Goal: Find specific page/section: Find specific page/section

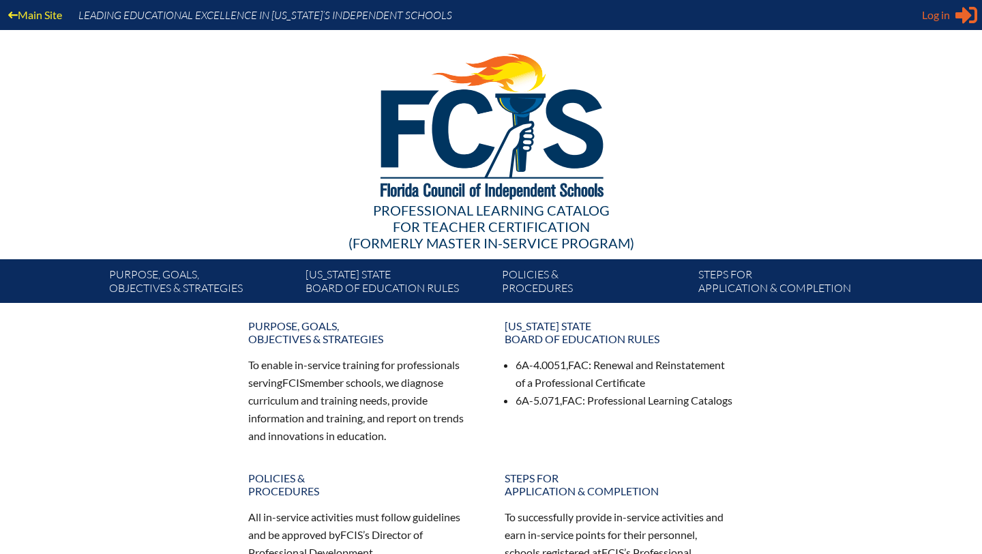
click at [928, 12] on span "Log in" at bounding box center [936, 15] width 28 height 16
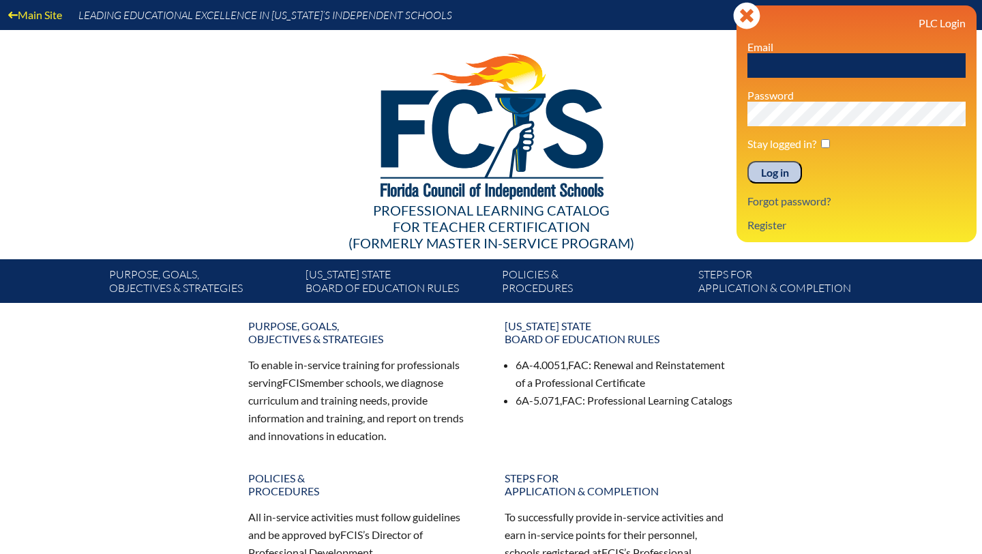
click at [784, 68] on input "text" at bounding box center [857, 65] width 218 height 25
type input "[EMAIL_ADDRESS][DOMAIN_NAME]"
click at [789, 171] on input "Log in" at bounding box center [775, 172] width 55 height 23
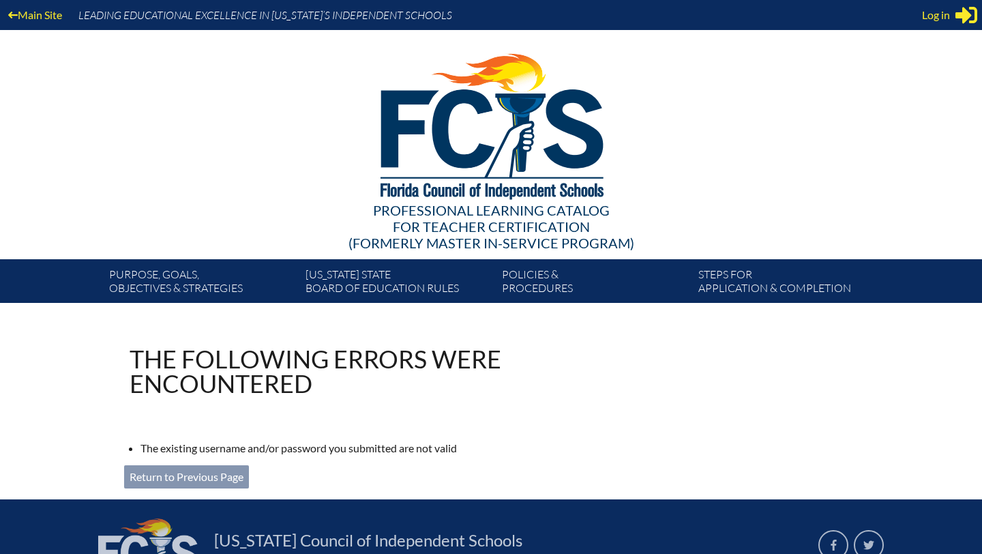
scroll to position [143, 0]
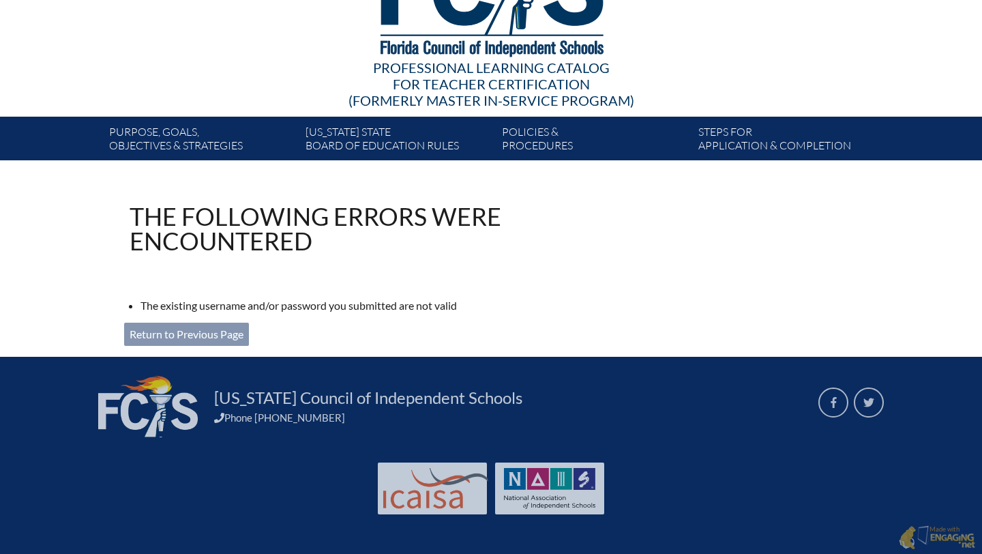
click at [219, 332] on link "Return to Previous Page" at bounding box center [186, 334] width 125 height 23
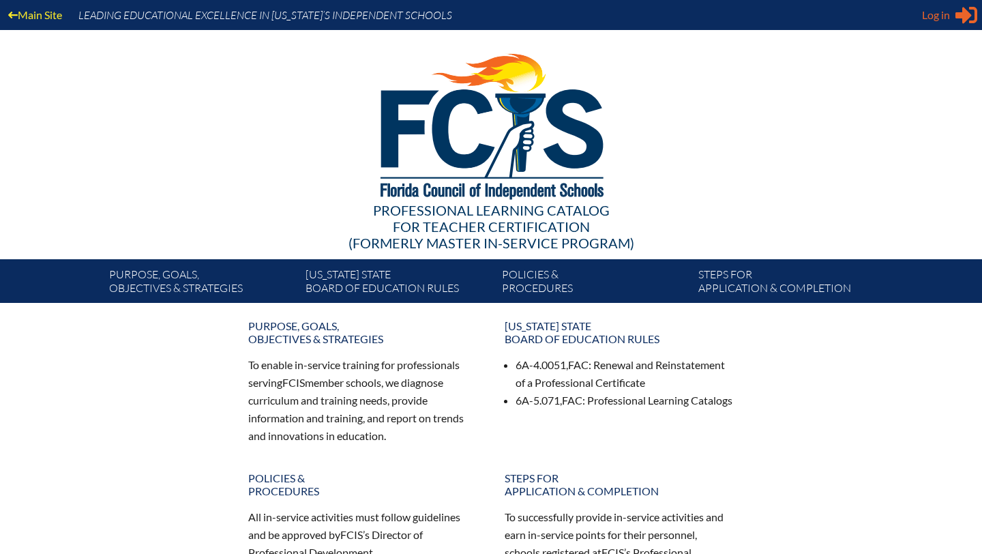
click at [940, 14] on span "Log in" at bounding box center [936, 15] width 28 height 16
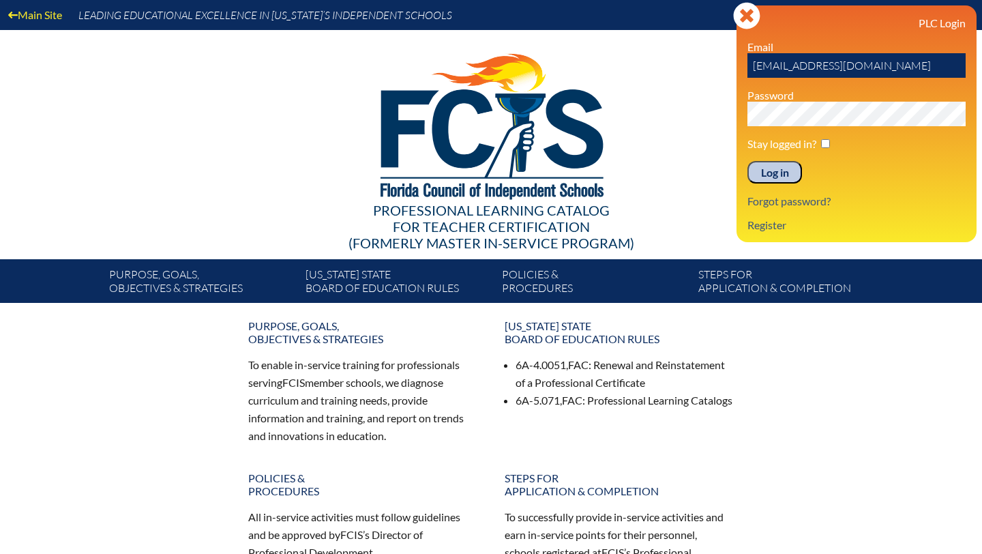
click at [748, 161] on input "Log in" at bounding box center [775, 172] width 55 height 23
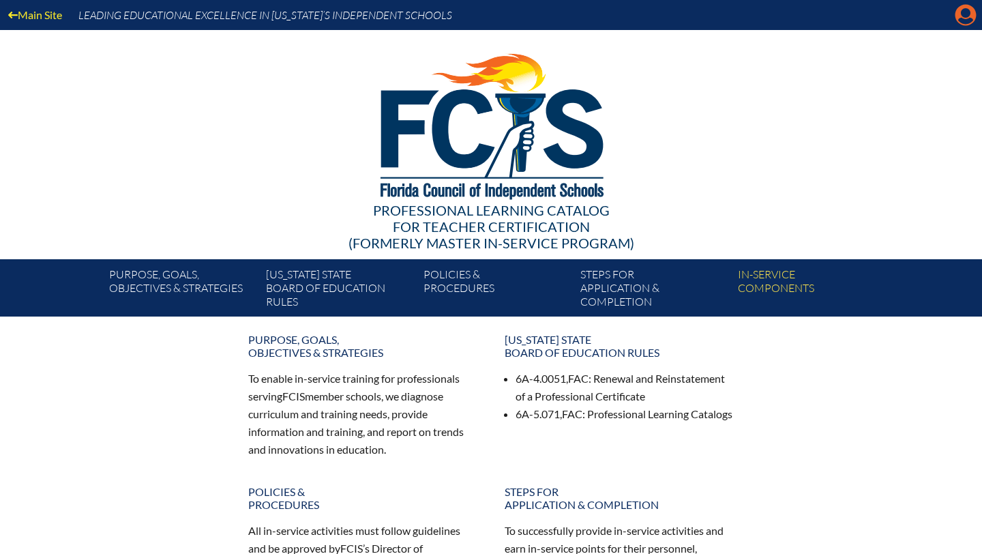
click at [962, 17] on icon at bounding box center [966, 15] width 21 height 21
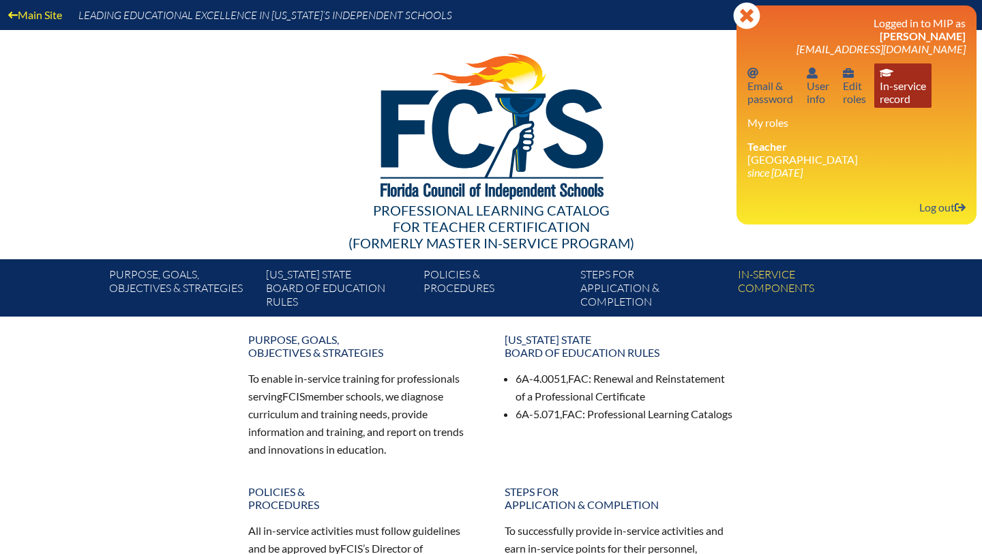
click at [900, 91] on link "In-service record In-service record" at bounding box center [902, 85] width 57 height 44
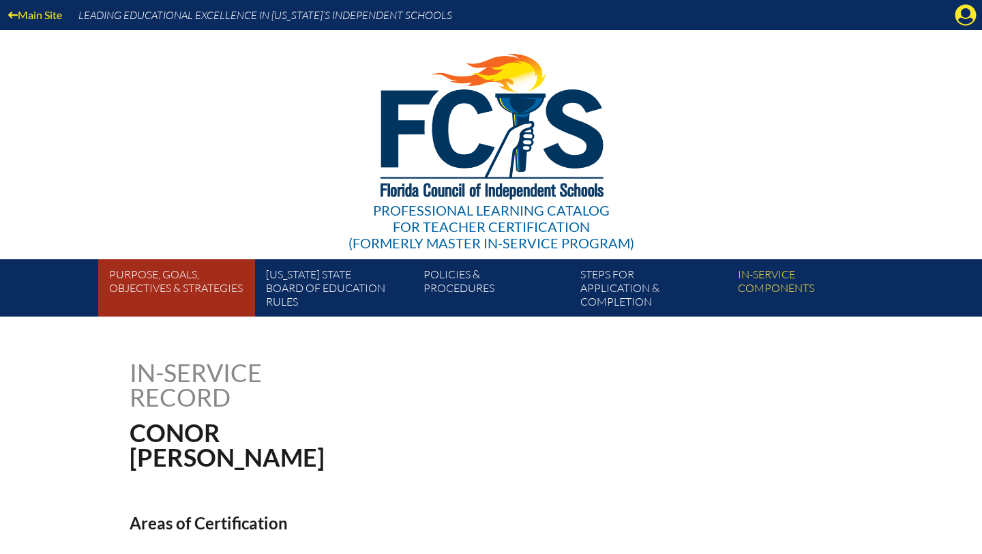
click at [164, 284] on link "Purpose, goals, objectives & strategies" at bounding box center [182, 291] width 157 height 52
